Goal: Transaction & Acquisition: Book appointment/travel/reservation

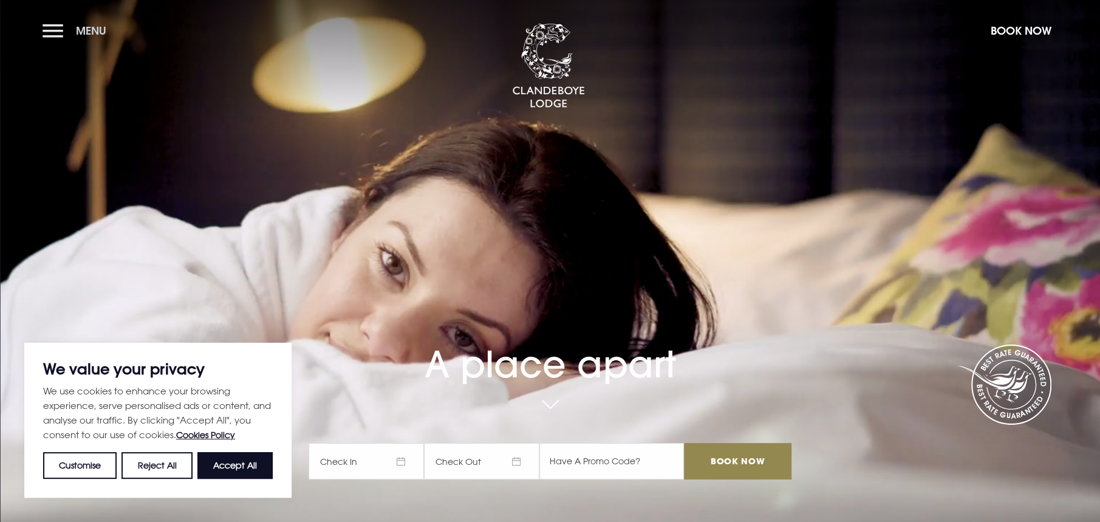
click at [54, 30] on button "Menu" at bounding box center [78, 31] width 70 height 26
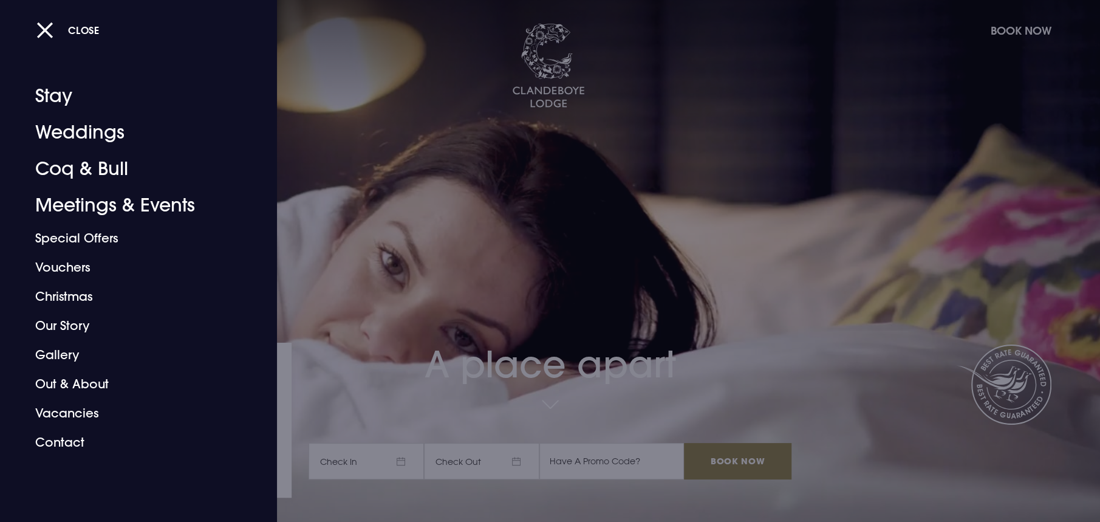
click at [606, 400] on div at bounding box center [550, 261] width 1100 height 522
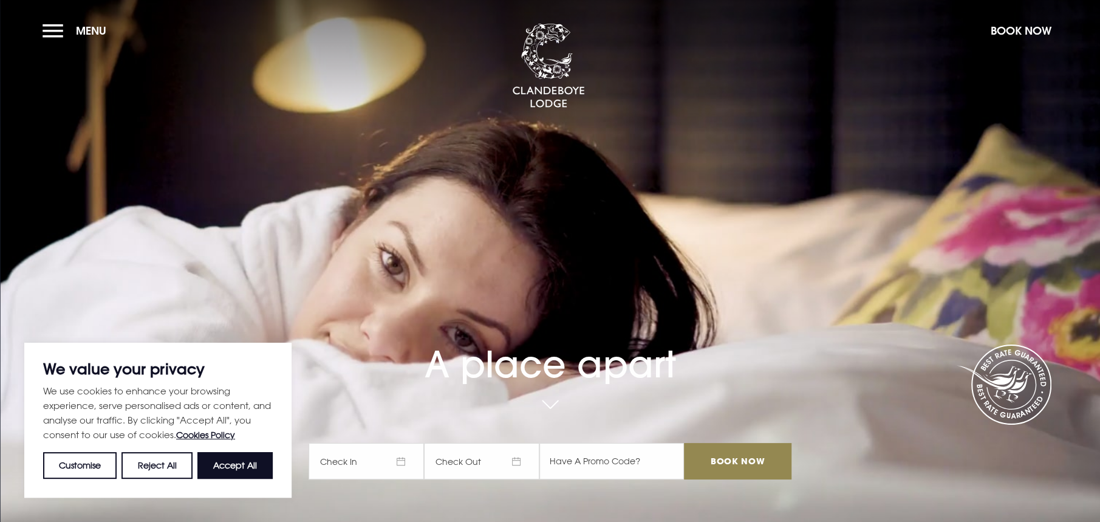
click at [373, 471] on span "Check In" at bounding box center [365, 461] width 115 height 36
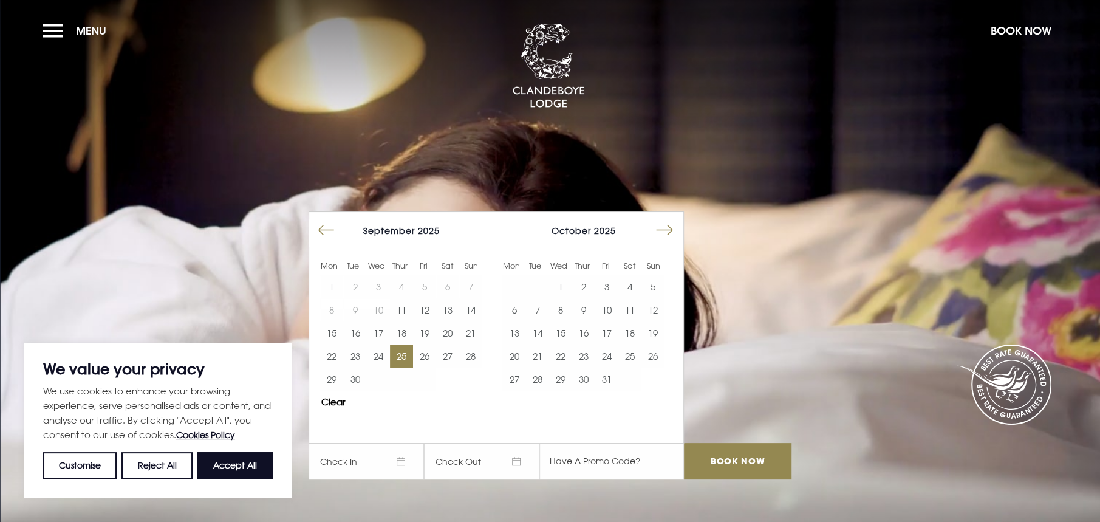
click at [408, 353] on button "25" at bounding box center [401, 355] width 23 height 23
click at [423, 353] on button "26" at bounding box center [424, 355] width 23 height 23
click at [765, 447] on input "Book Now" at bounding box center [737, 461] width 107 height 36
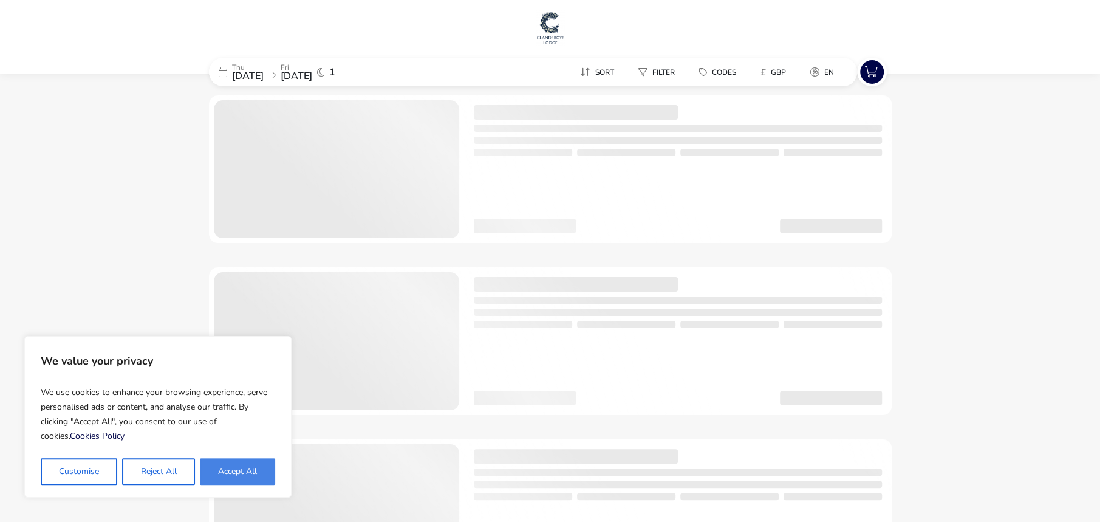
click at [222, 474] on button "Accept All" at bounding box center [237, 471] width 75 height 27
checkbox input "true"
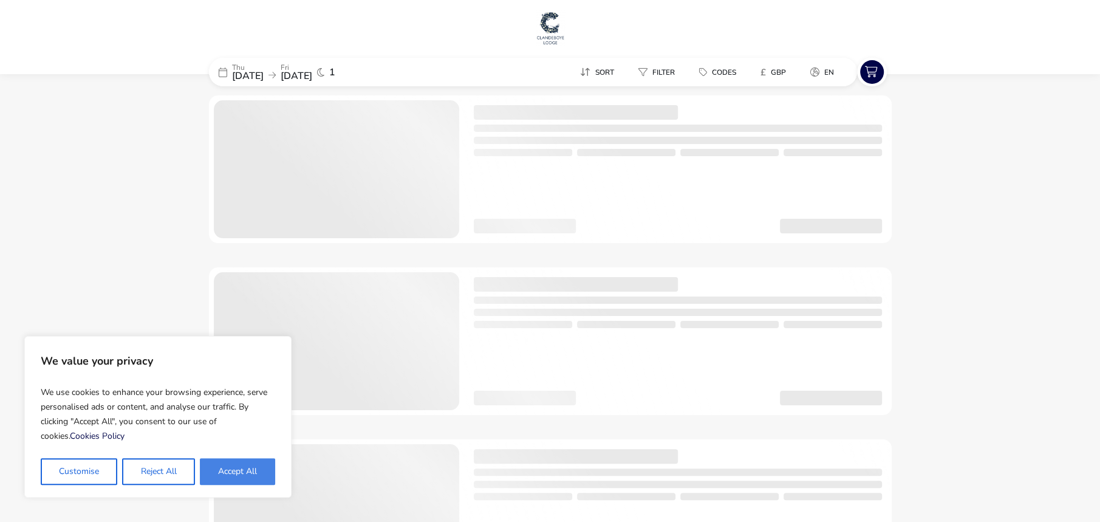
checkbox input "true"
